Goal: Transaction & Acquisition: Purchase product/service

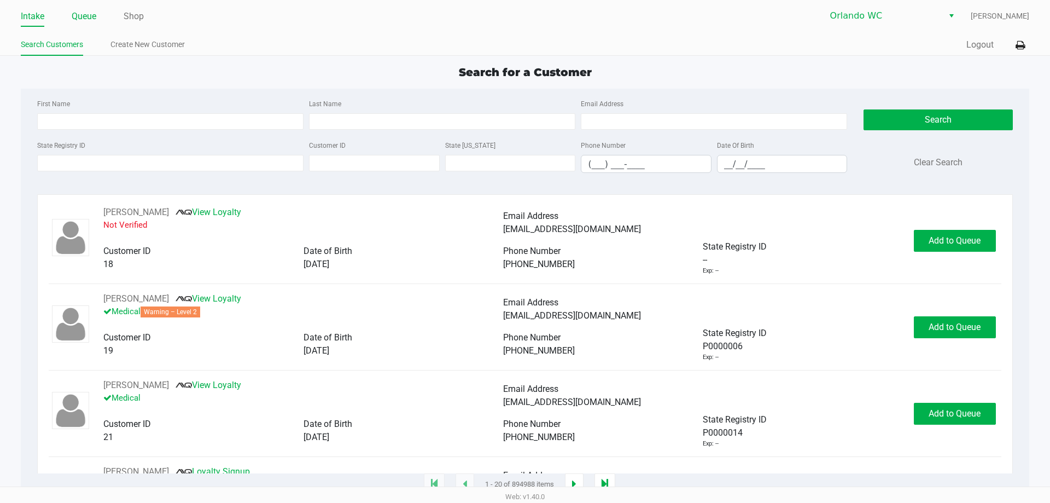
click at [83, 14] on link "Queue" at bounding box center [84, 16] width 25 height 15
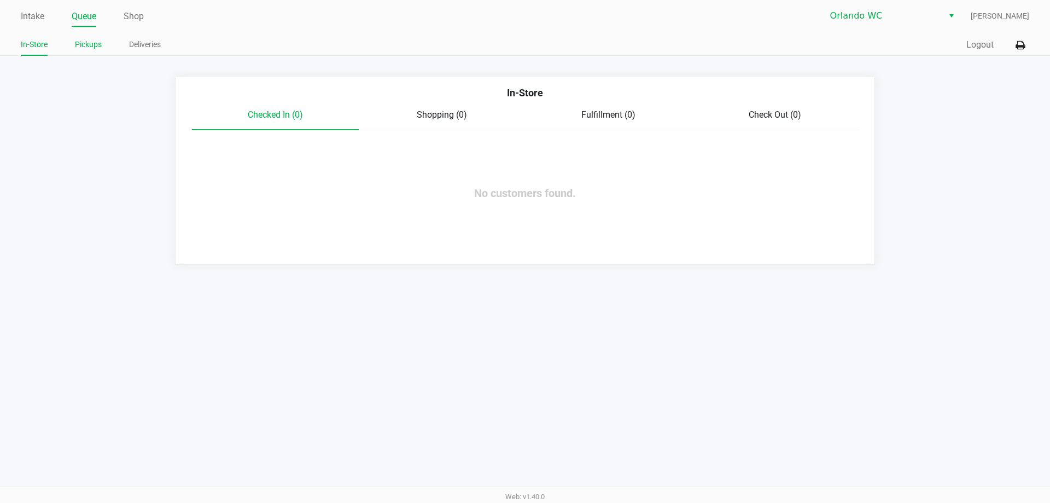
click at [92, 49] on link "Pickups" at bounding box center [88, 45] width 27 height 14
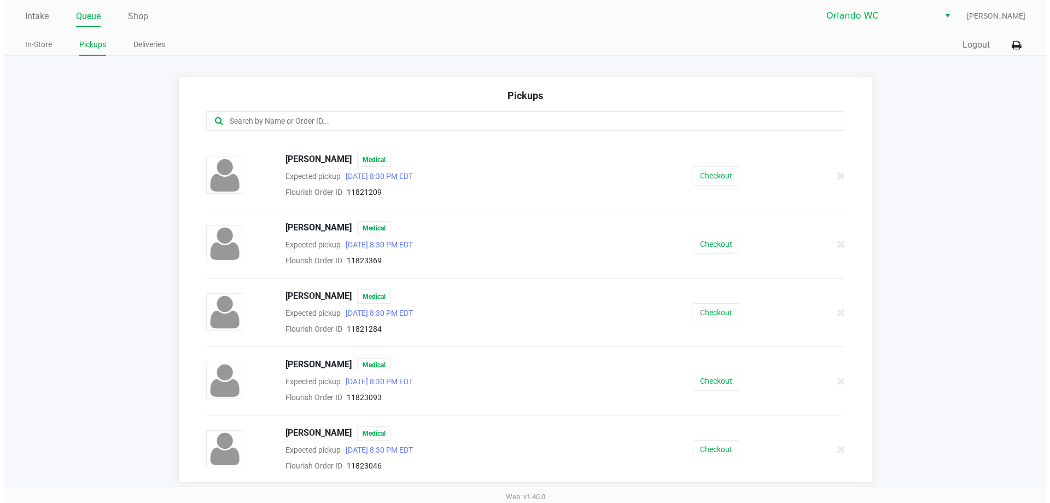
scroll to position [608, 0]
click at [692, 310] on button "Checkout" at bounding box center [712, 311] width 46 height 19
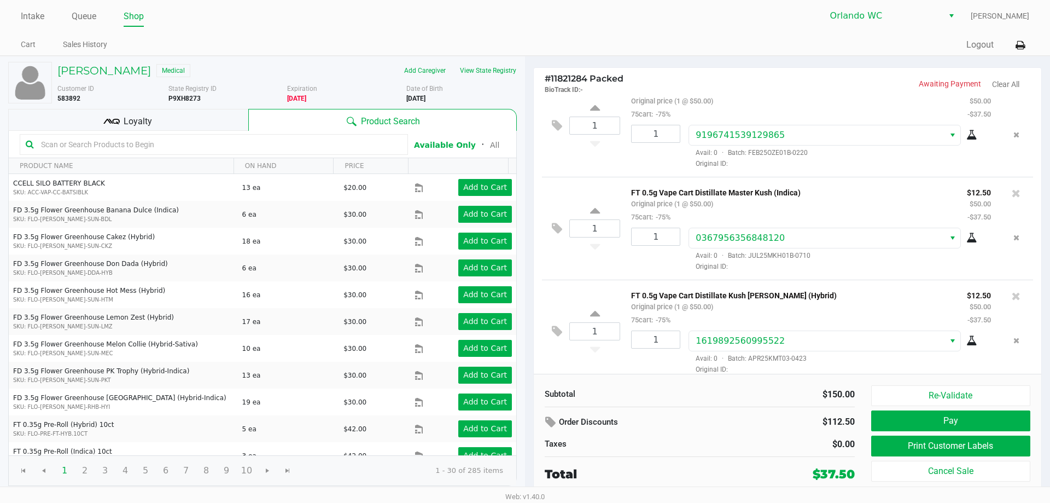
scroll to position [33, 0]
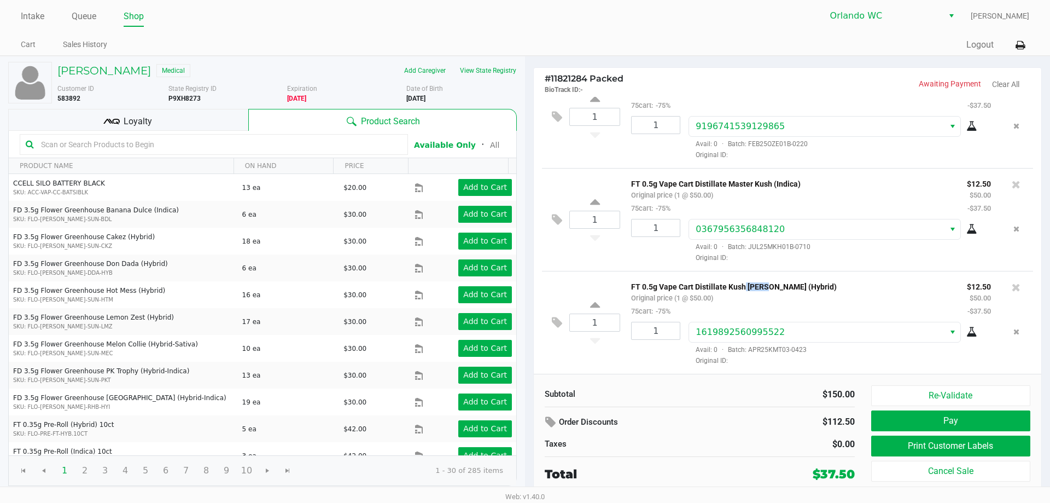
drag, startPoint x: 739, startPoint y: 284, endPoint x: 761, endPoint y: 284, distance: 21.9
click at [761, 284] on p "FT 0.5g Vape Cart Distillate Kush [PERSON_NAME] (Hybrid)" at bounding box center [790, 284] width 319 height 11
click at [762, 284] on p "FT 0.5g Vape Cart Distillate Kush [PERSON_NAME] (Hybrid)" at bounding box center [790, 284] width 319 height 11
click at [741, 299] on div "FT 0.5g Vape Cart Distillate Kush [PERSON_NAME] (Hybrid) Original price (1 @ $5…" at bounding box center [791, 298] width 336 height 38
drag, startPoint x: 727, startPoint y: 285, endPoint x: 772, endPoint y: 285, distance: 44.8
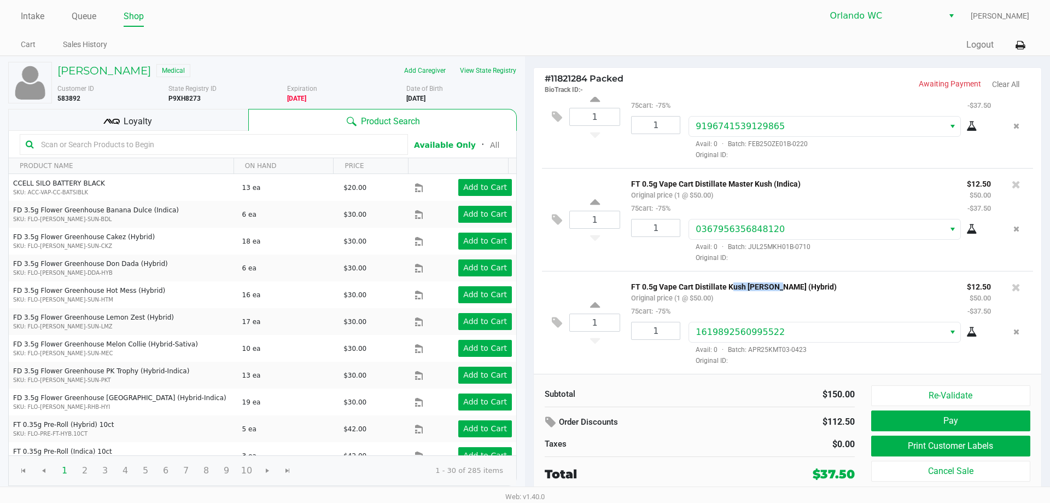
click at [772, 285] on p "FT 0.5g Vape Cart Distillate Kush [PERSON_NAME] (Hybrid)" at bounding box center [790, 284] width 319 height 11
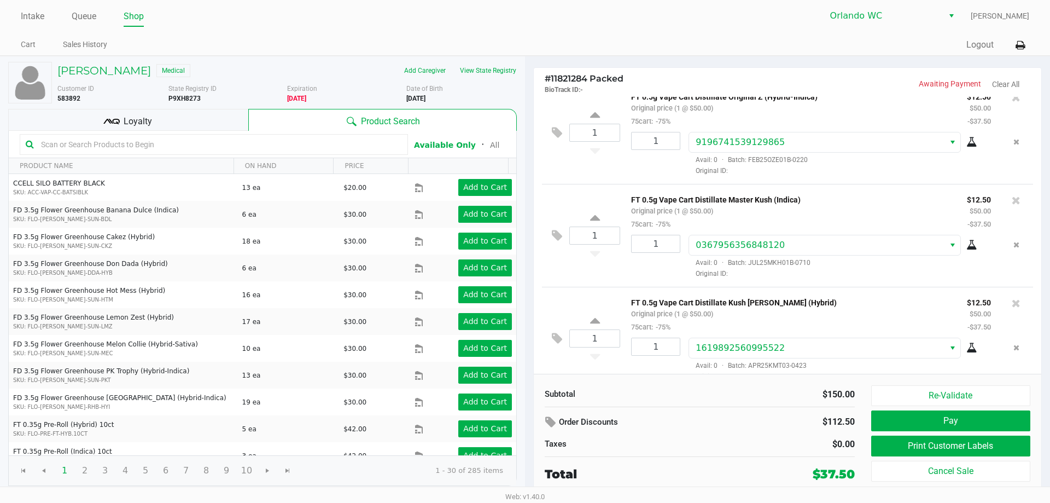
scroll to position [0, 0]
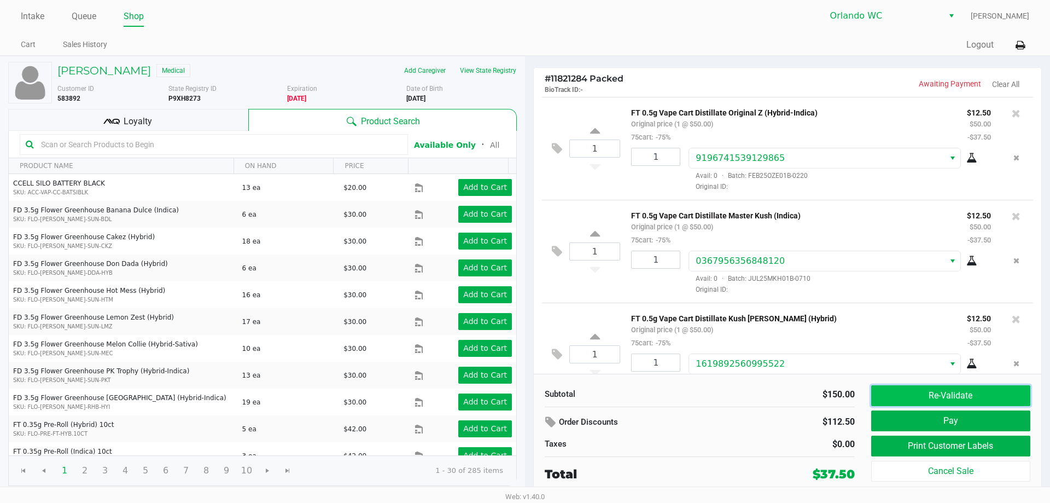
click at [918, 392] on button "Re-Validate" at bounding box center [950, 395] width 159 height 21
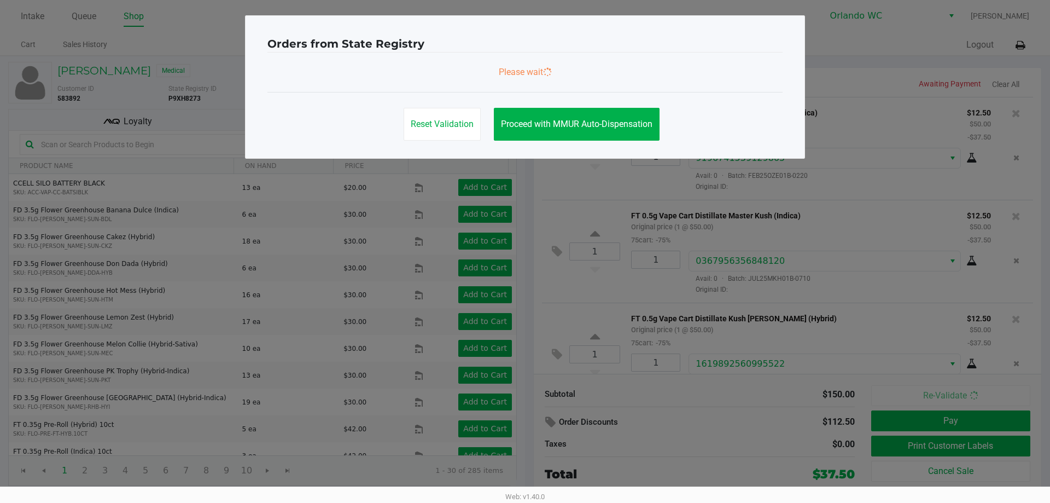
scroll to position [33, 0]
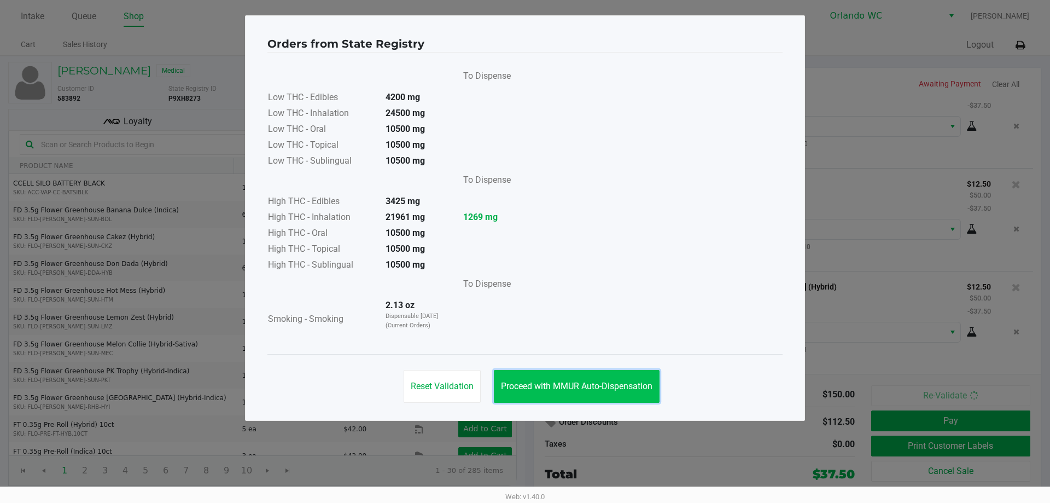
click at [537, 374] on button "Proceed with MMUR Auto-Dispensation" at bounding box center [577, 386] width 166 height 33
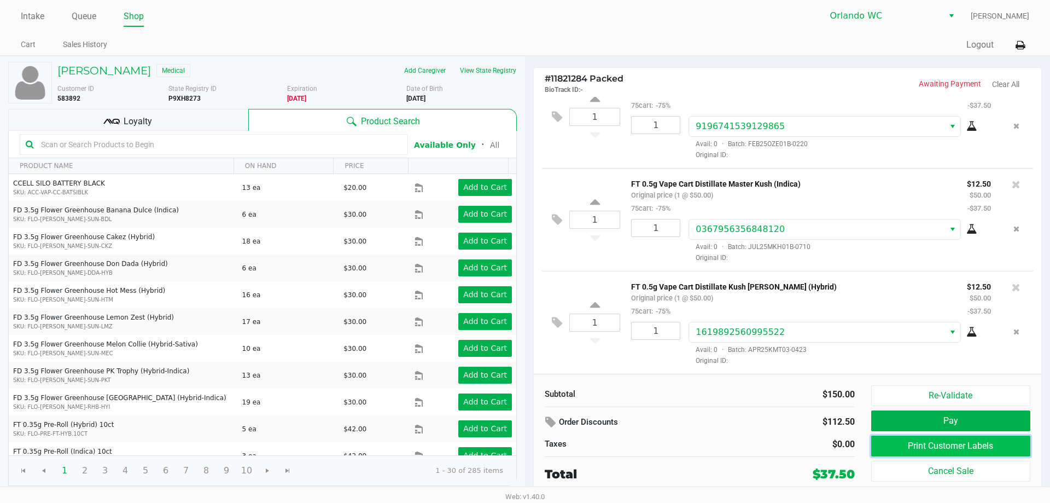
click at [976, 449] on button "Print Customer Labels" at bounding box center [950, 445] width 159 height 21
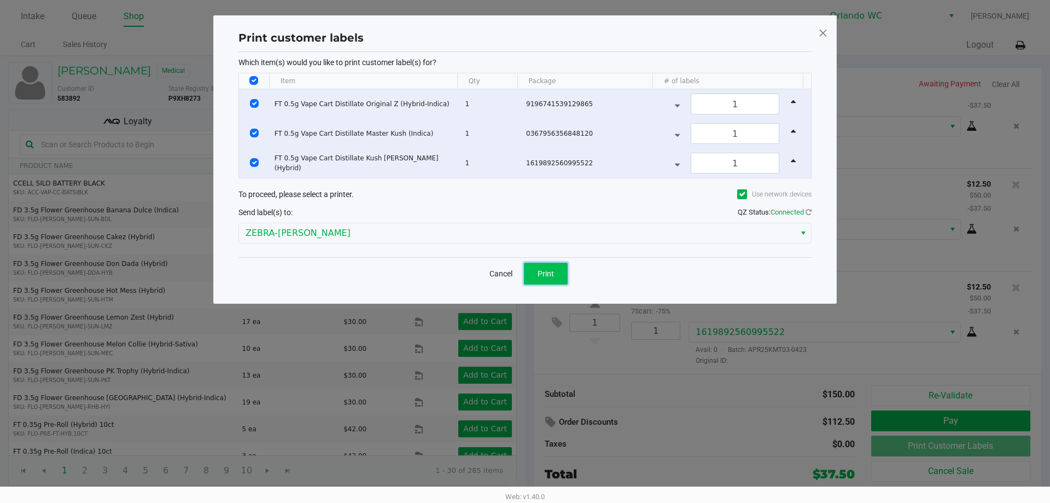
click at [545, 275] on span "Print" at bounding box center [546, 273] width 16 height 9
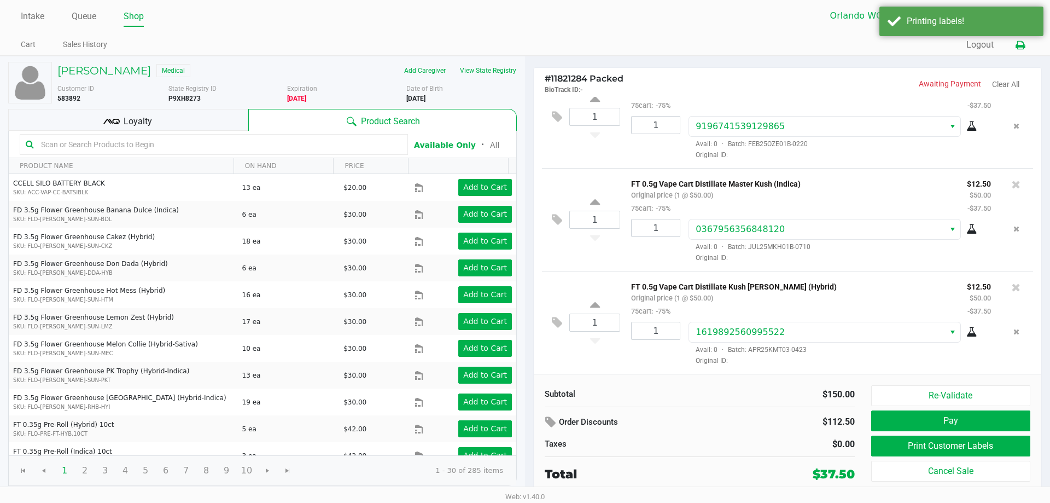
click at [1021, 42] on icon at bounding box center [1020, 46] width 9 height 8
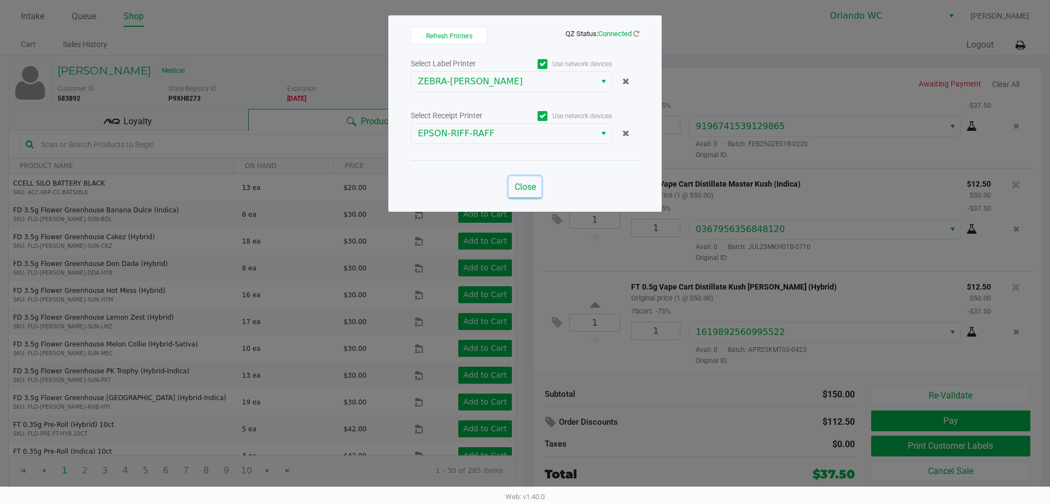
click at [520, 189] on span "Close" at bounding box center [525, 187] width 21 height 10
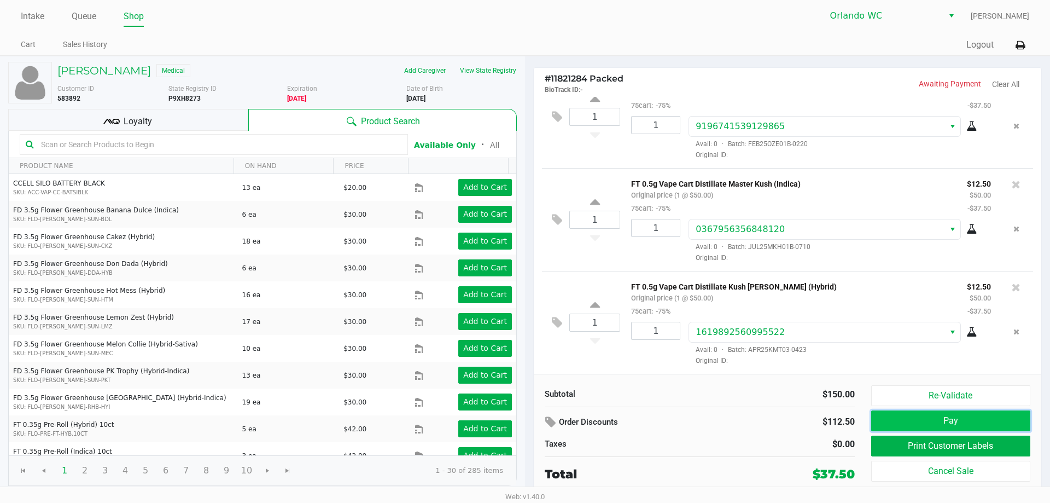
click at [966, 419] on button "Pay" at bounding box center [950, 420] width 159 height 21
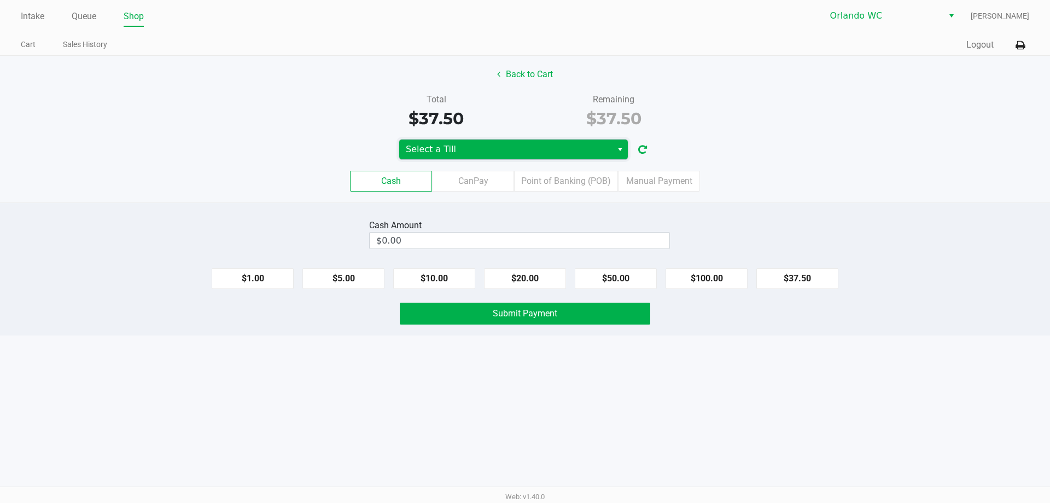
click at [511, 146] on span "Select a Till" at bounding box center [506, 149] width 200 height 13
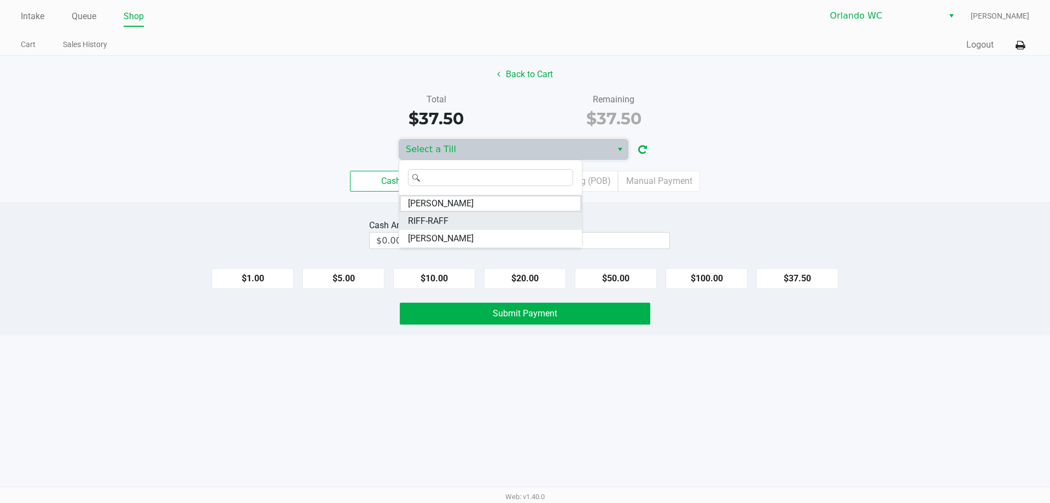
click at [496, 229] on li "RIFF-RAFF" at bounding box center [490, 221] width 183 height 18
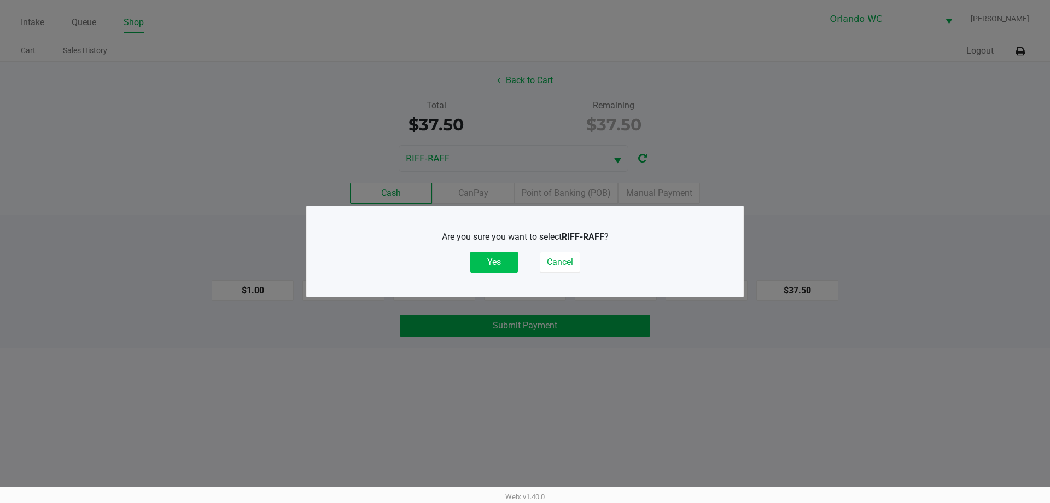
click at [493, 264] on button "Yes" at bounding box center [494, 262] width 48 height 21
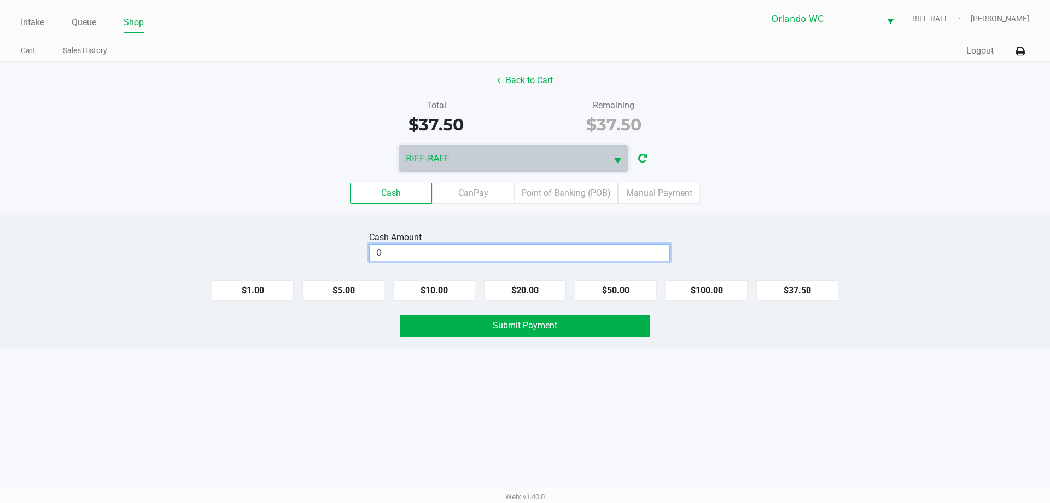
click at [618, 259] on input "0" at bounding box center [520, 252] width 300 height 16
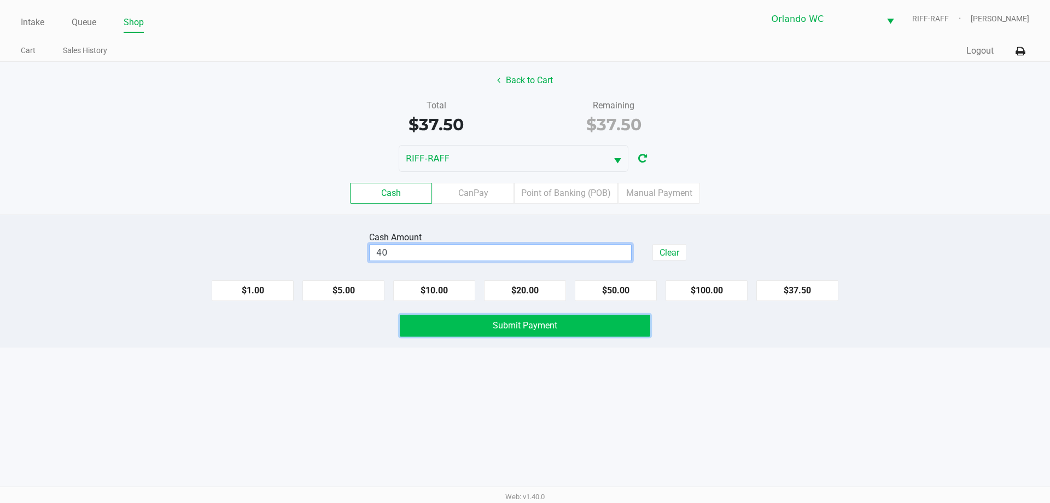
type input "$40.00"
click at [551, 323] on span "Submit Payment" at bounding box center [525, 325] width 65 height 10
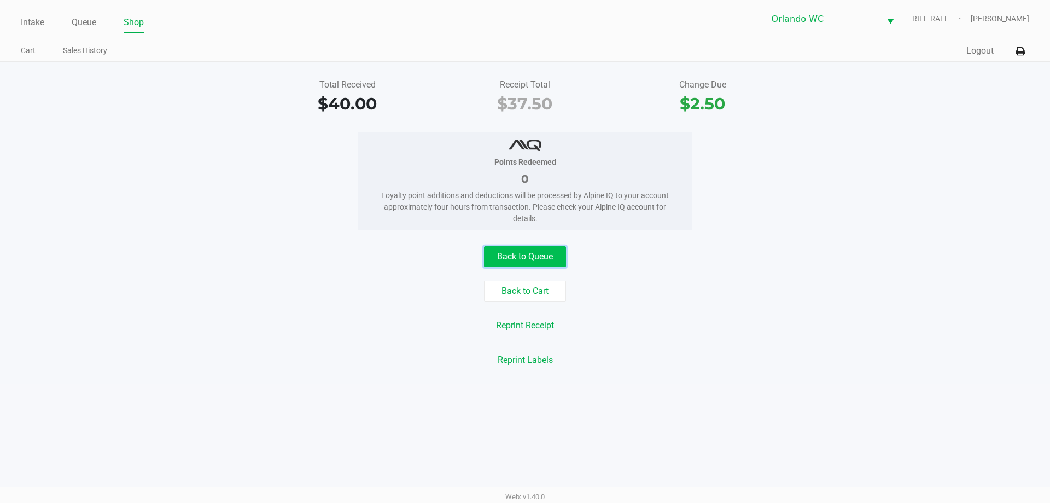
click at [509, 252] on button "Back to Queue" at bounding box center [525, 256] width 82 height 21
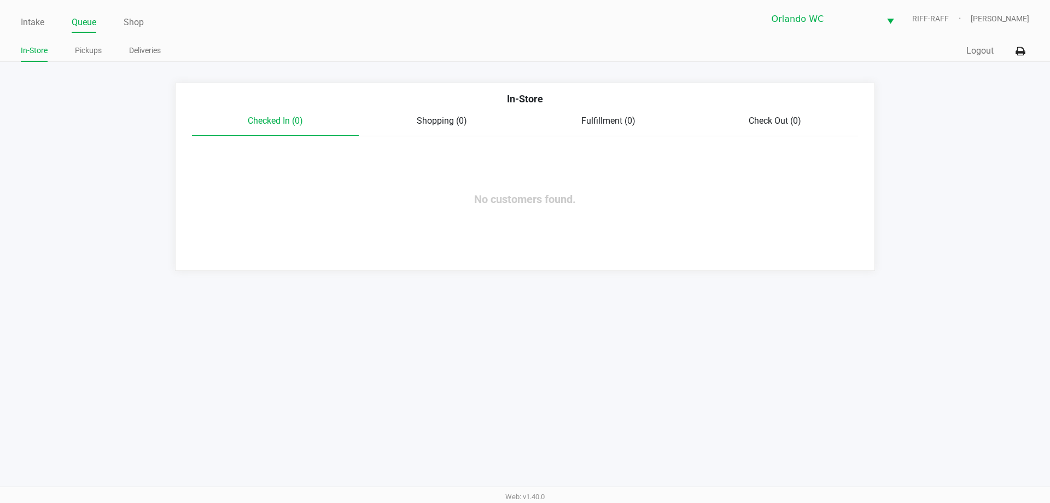
click at [189, 326] on div "Intake Queue Shop Orlando WC RIFF-RAFF [PERSON_NAME] In-Store Pickups Deliverie…" at bounding box center [525, 251] width 1050 height 503
